Goal: Communication & Community: Answer question/provide support

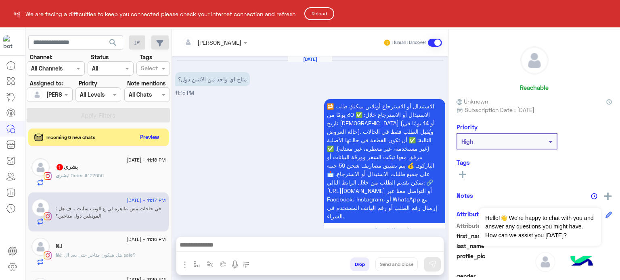
click at [317, 14] on button "Reload" at bounding box center [319, 13] width 30 height 13
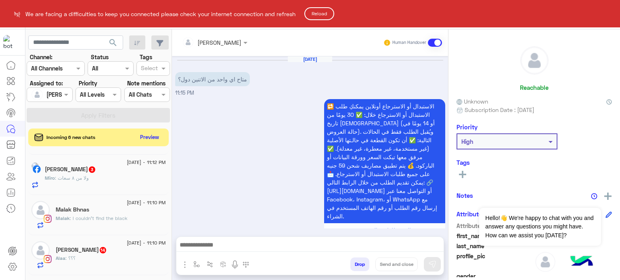
scroll to position [390, 0]
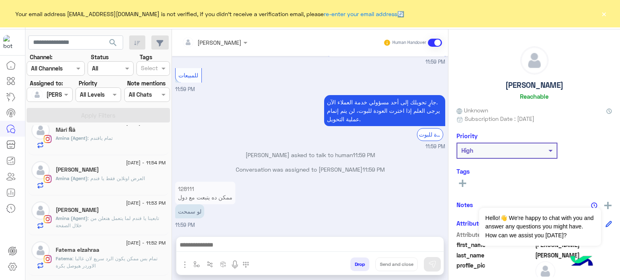
scroll to position [624, 0]
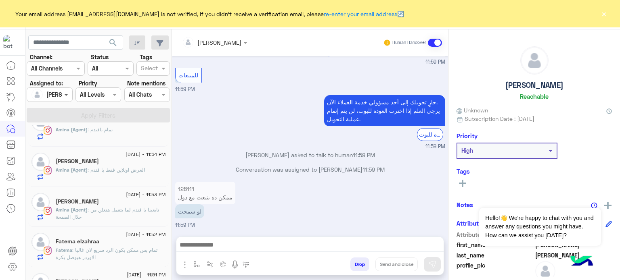
click at [68, 92] on span at bounding box center [67, 94] width 10 height 8
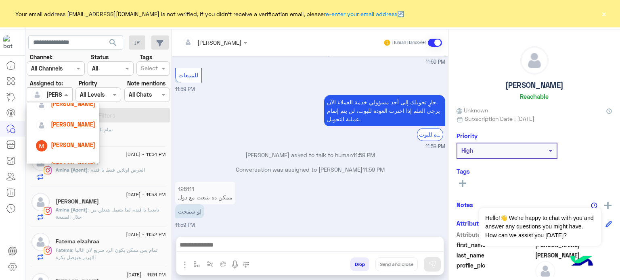
scroll to position [82, 0]
click at [73, 142] on span "[PERSON_NAME]" at bounding box center [73, 143] width 44 height 7
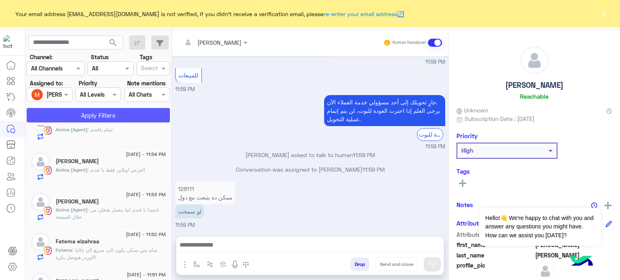
click at [96, 115] on button "Apply Filters" at bounding box center [98, 115] width 143 height 15
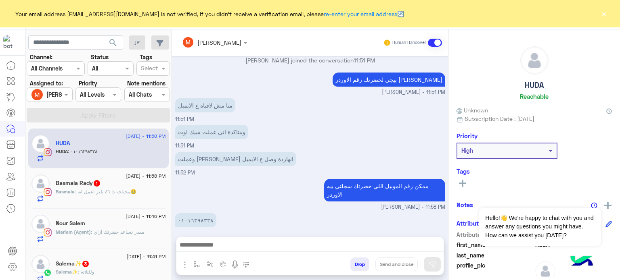
click at [58, 96] on div at bounding box center [49, 94] width 45 height 9
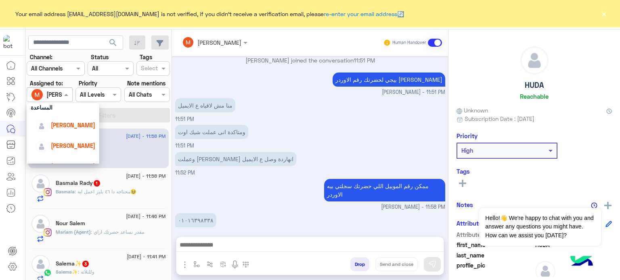
scroll to position [43, 0]
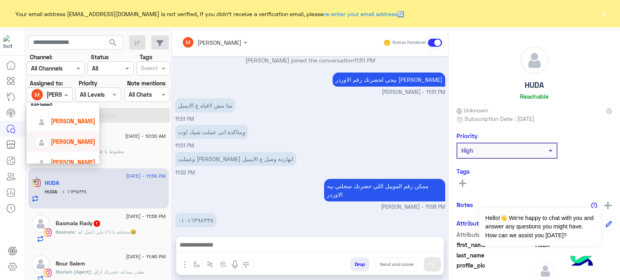
click at [69, 138] on div "[PERSON_NAME]" at bounding box center [73, 142] width 44 height 8
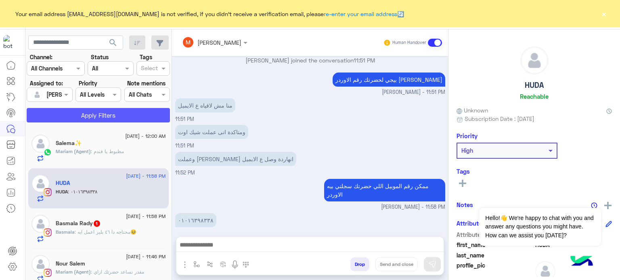
click at [94, 121] on button "Apply Filters" at bounding box center [98, 115] width 143 height 15
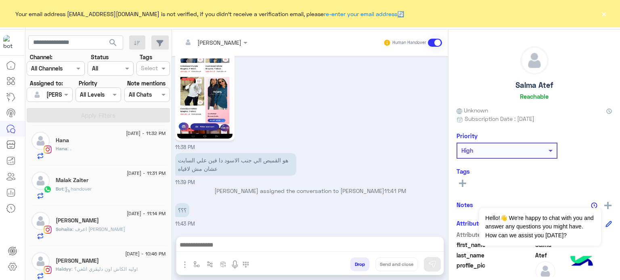
scroll to position [657, 0]
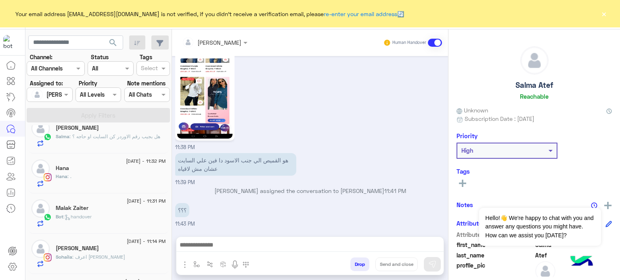
click at [108, 214] on div "Bot : handover" at bounding box center [111, 220] width 110 height 14
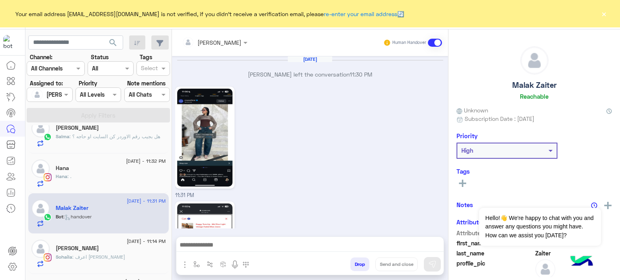
scroll to position [300, 0]
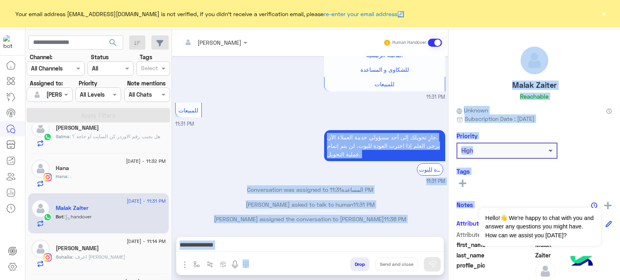
drag, startPoint x: 448, startPoint y: 213, endPoint x: 445, endPoint y: 175, distance: 37.6
click at [445, 175] on mat-drawer-container "[PERSON_NAME] Human Handover [DATE] [PERSON_NAME] left the conversation 11:30 P…" at bounding box center [396, 156] width 448 height 254
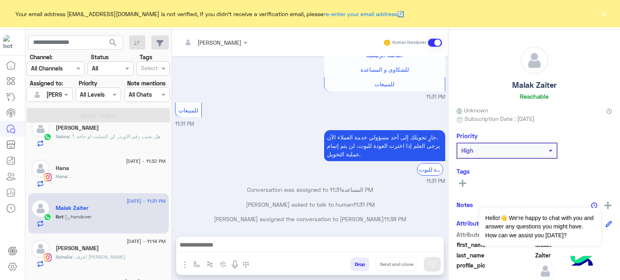
click at [445, 175] on div "[DATE] [PERSON_NAME] left the conversation 11:30 PM 11:31 PM 11:31 PM عفوًا لم …" at bounding box center [310, 142] width 276 height 173
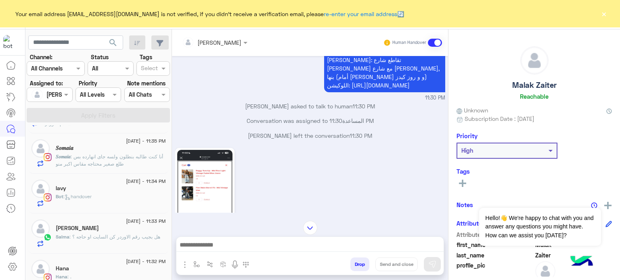
scroll to position [548, 0]
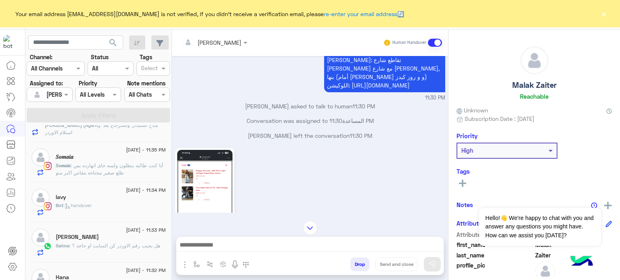
click at [110, 208] on div "Bot : handover" at bounding box center [111, 209] width 110 height 14
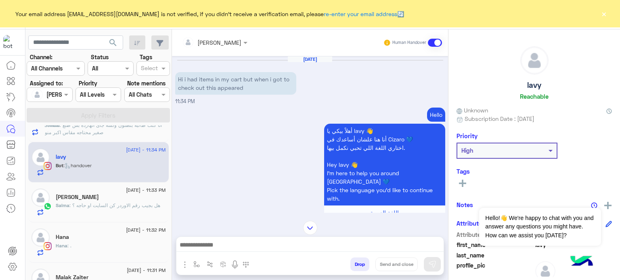
scroll to position [17, 0]
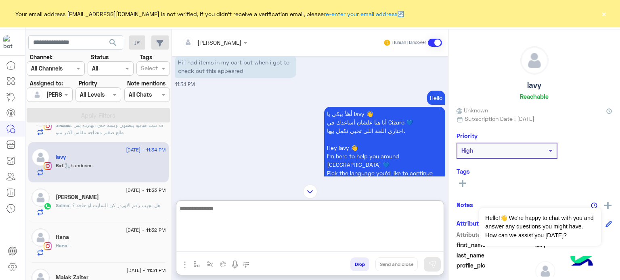
click at [236, 241] on textarea at bounding box center [309, 228] width 267 height 48
type textarea "*"
type textarea "**********"
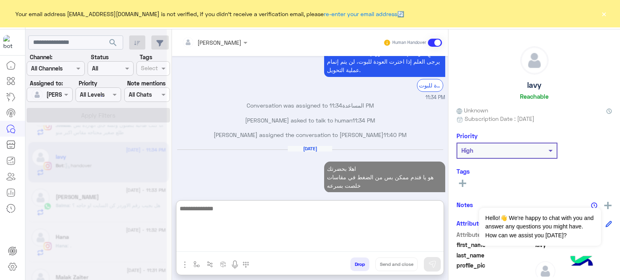
scroll to position [539, 0]
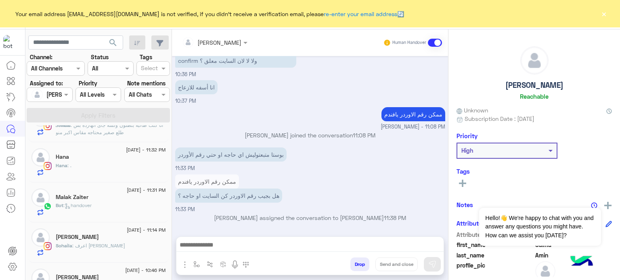
scroll to position [228, 0]
click at [102, 243] on span ": اعرف [PERSON_NAME]" at bounding box center [98, 246] width 53 height 6
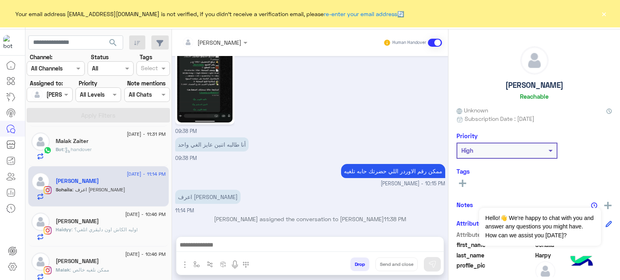
scroll to position [602, 0]
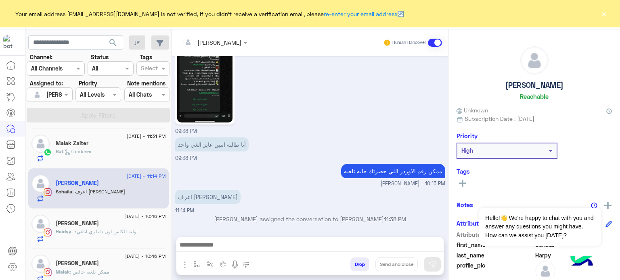
click at [130, 235] on div "Haidyy : وليه الكاش اون دليڤري اتلغي؟!" at bounding box center [111, 235] width 110 height 14
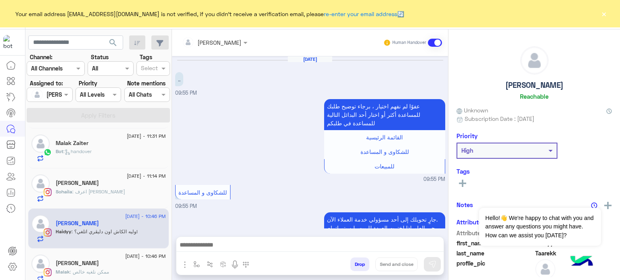
scroll to position [171, 0]
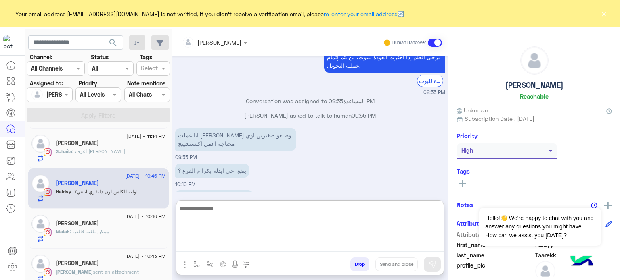
click at [289, 242] on textarea at bounding box center [309, 228] width 267 height 48
paste textarea "**********"
type textarea "**********"
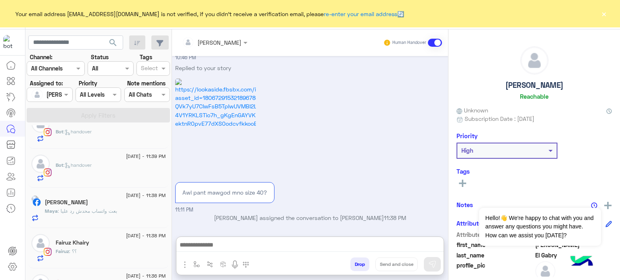
scroll to position [222, 0]
click at [95, 177] on div "Bot : handover" at bounding box center [111, 172] width 110 height 20
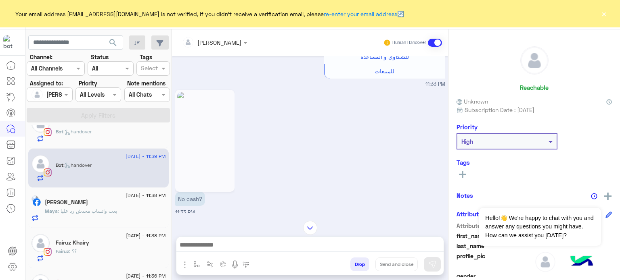
scroll to position [442, 0]
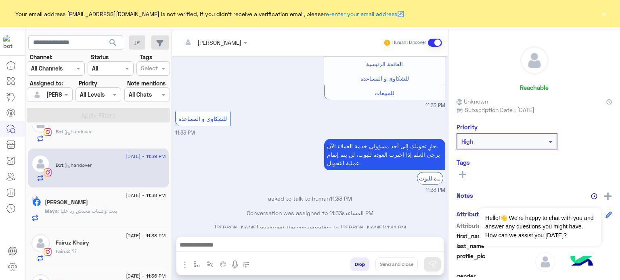
click at [125, 217] on div "Maya : بعت واتساب محدش رد عليا" at bounding box center [105, 215] width 121 height 14
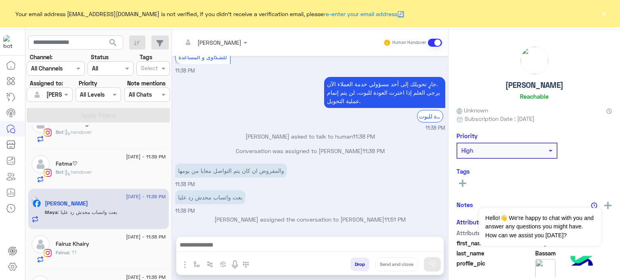
scroll to position [220, 0]
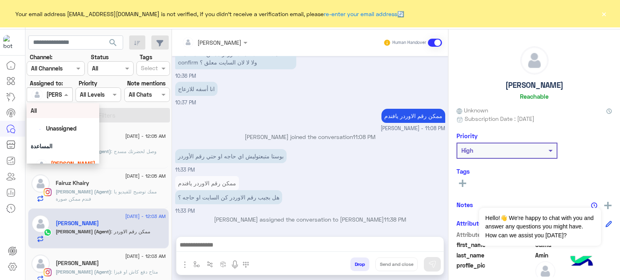
click at [59, 95] on div at bounding box center [49, 94] width 45 height 9
